Goal: Use online tool/utility: Utilize a website feature to perform a specific function

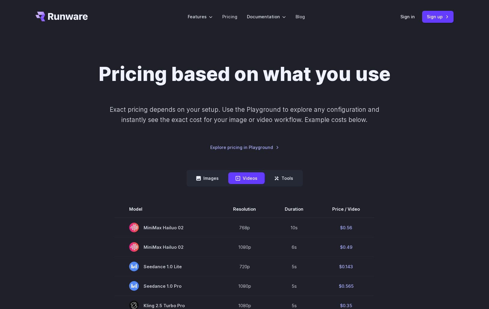
click at [408, 21] on div "Sign in Sign up" at bounding box center [426, 17] width 53 height 12
click at [408, 17] on link "Sign in" at bounding box center [407, 16] width 14 height 7
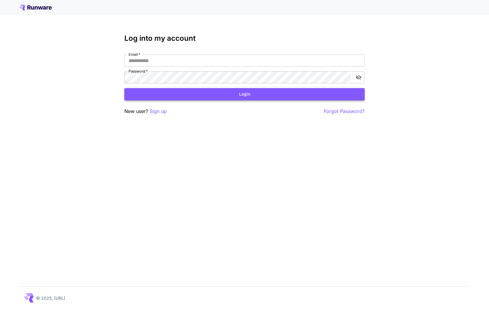
type input "**********"
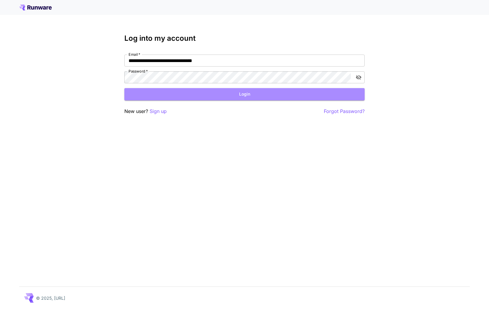
click at [179, 93] on button "Login" at bounding box center [244, 94] width 240 height 12
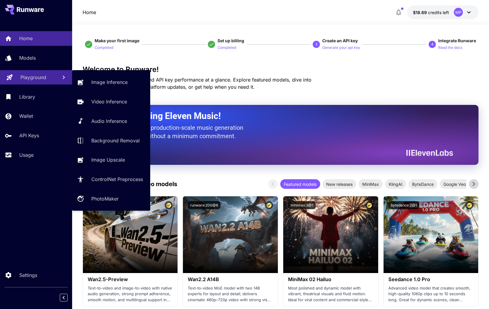
click at [44, 75] on p "Playground" at bounding box center [33, 77] width 26 height 7
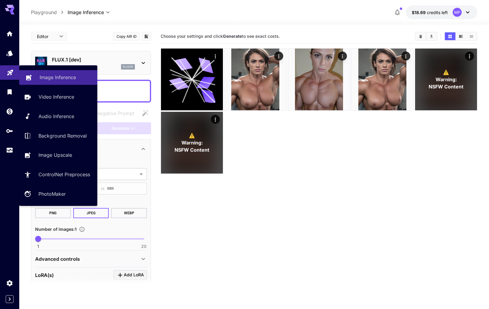
click at [61, 79] on p "Image Inference" at bounding box center [58, 77] width 36 height 7
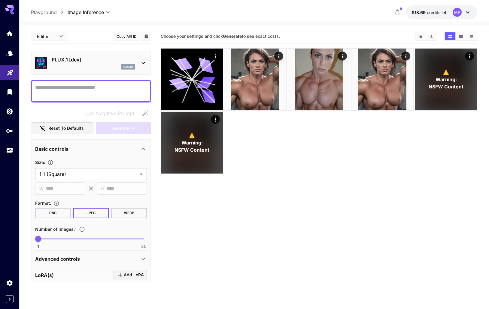
click at [129, 62] on p "FLUX.1 [dev]" at bounding box center [93, 59] width 83 height 7
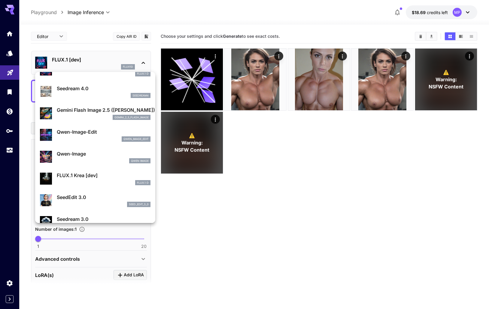
scroll to position [34, 0]
click at [88, 133] on p "Qwen-Image-Edit" at bounding box center [104, 132] width 94 height 7
type input "*"
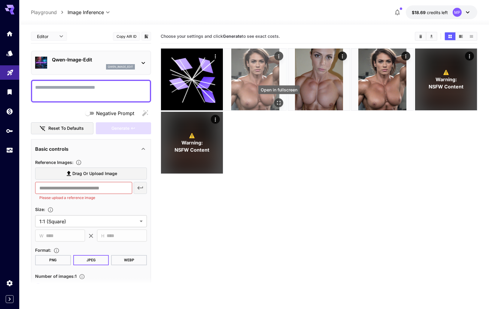
click at [277, 104] on icon "Open in fullscreen" at bounding box center [279, 103] width 6 height 6
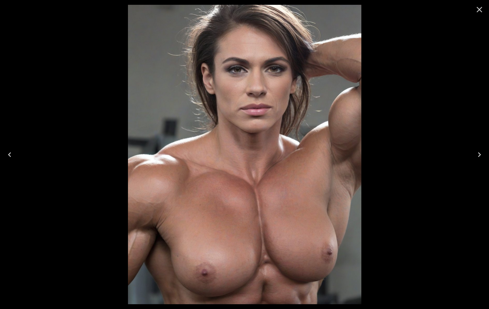
click at [477, 8] on icon "Close" at bounding box center [479, 10] width 6 height 6
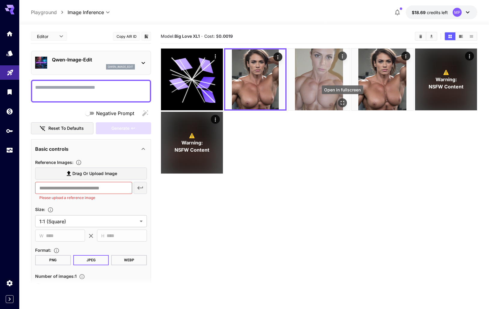
click at [342, 103] on icon "Open in fullscreen" at bounding box center [342, 103] width 6 height 6
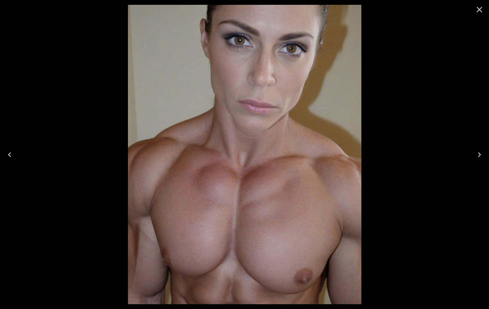
click at [478, 10] on icon "Close" at bounding box center [479, 10] width 6 height 6
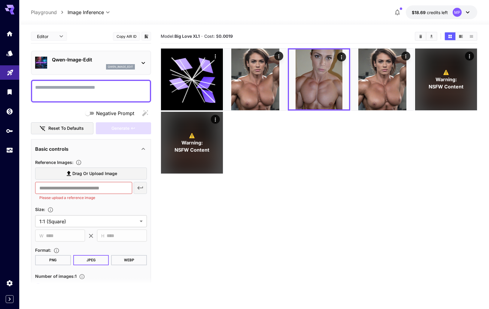
click at [52, 36] on body "**********" at bounding box center [244, 178] width 489 height 357
click at [98, 35] on div at bounding box center [244, 154] width 489 height 309
